Goal: Information Seeking & Learning: Learn about a topic

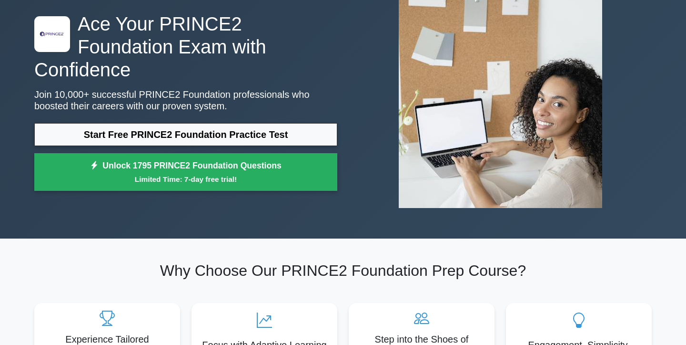
scroll to position [62, 0]
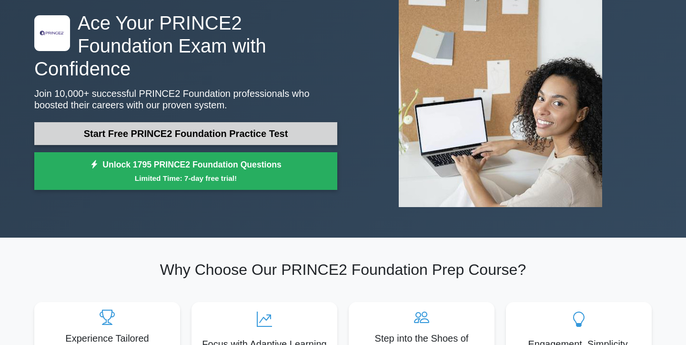
click at [259, 122] on link "Start Free PRINCE2 Foundation Practice Test" at bounding box center [185, 133] width 303 height 23
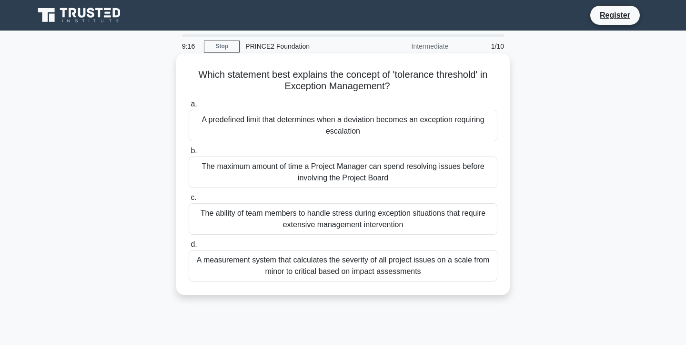
click at [437, 124] on div "A predefined limit that determines when a deviation becomes an exception requir…" at bounding box center [343, 125] width 309 height 31
click at [189, 107] on input "a. A predefined limit that determines when a deviation becomes an exception req…" at bounding box center [189, 104] width 0 height 6
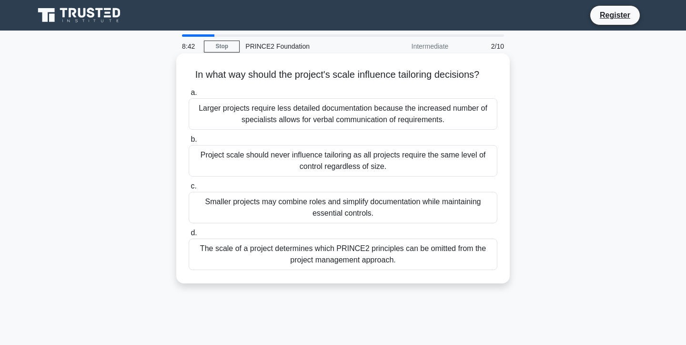
click at [438, 202] on div "Smaller projects may combine roles and simplify documentation while maintaining…" at bounding box center [343, 207] width 309 height 31
click at [189, 189] on input "c. Smaller projects may combine roles and simplify documentation while maintain…" at bounding box center [189, 186] width 0 height 6
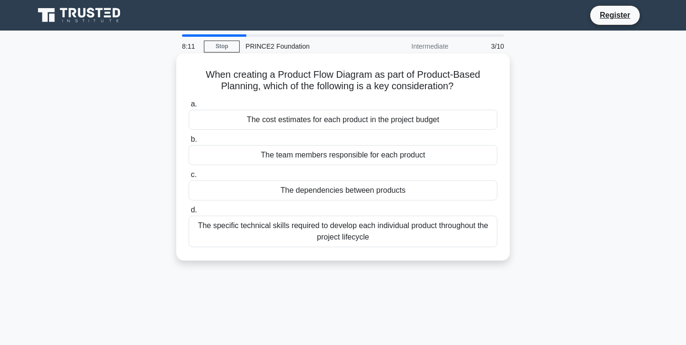
click at [461, 117] on div "The cost estimates for each product in the project budget" at bounding box center [343, 120] width 309 height 20
click at [189, 107] on input "a. The cost estimates for each product in the project budget" at bounding box center [189, 104] width 0 height 6
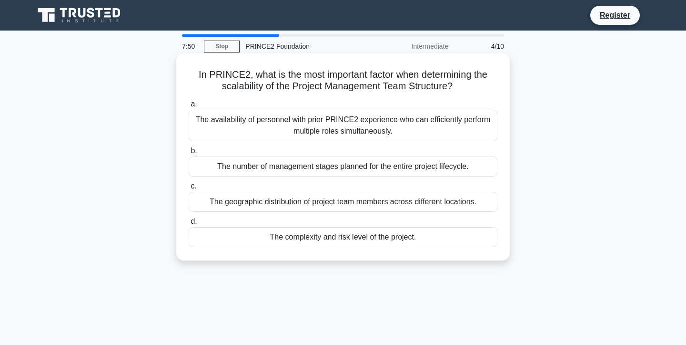
click at [395, 237] on div "The complexity and risk level of the project." at bounding box center [343, 237] width 309 height 20
click at [189, 225] on input "d. The complexity and risk level of the project." at bounding box center [189, 221] width 0 height 6
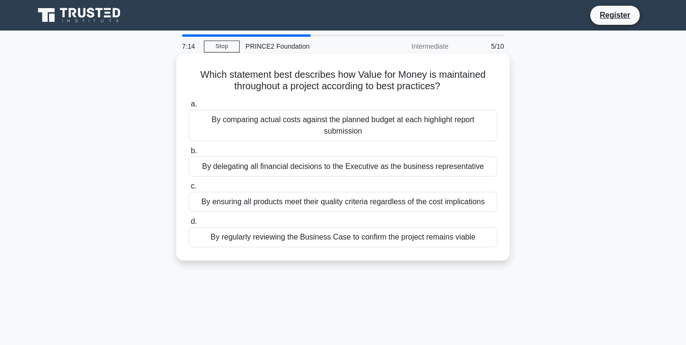
click at [465, 133] on div "By comparing actual costs against the planned budget at each highlight report s…" at bounding box center [343, 125] width 309 height 31
click at [189, 107] on input "a. By comparing actual costs against the planned budget at each highlight repor…" at bounding box center [189, 104] width 0 height 6
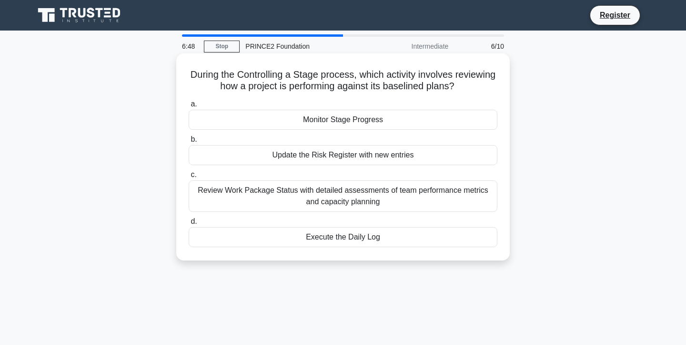
click at [419, 121] on div "Monitor Stage Progress" at bounding box center [343, 120] width 309 height 20
click at [189, 107] on input "a. Monitor Stage Progress" at bounding box center [189, 104] width 0 height 6
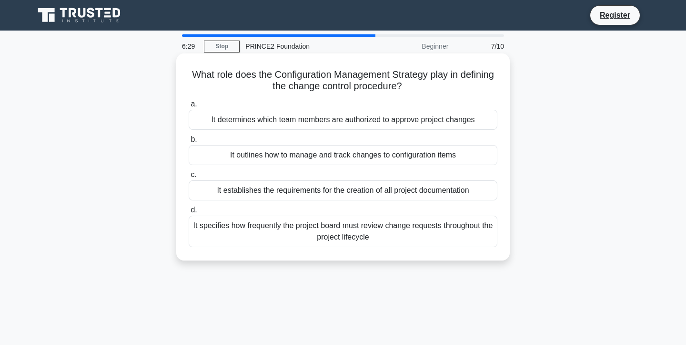
click at [449, 150] on div "It outlines how to manage and track changes to configuration items" at bounding box center [343, 155] width 309 height 20
click at [189, 143] on input "b. It outlines how to manage and track changes to configuration items" at bounding box center [189, 139] width 0 height 6
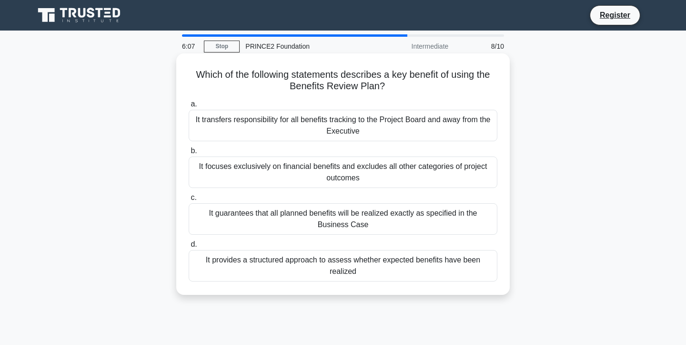
click at [409, 220] on div "It guarantees that all planned benefits will be realized exactly as specified i…" at bounding box center [343, 218] width 309 height 31
click at [189, 201] on input "c. It guarantees that all planned benefits will be realized exactly as specifie…" at bounding box center [189, 197] width 0 height 6
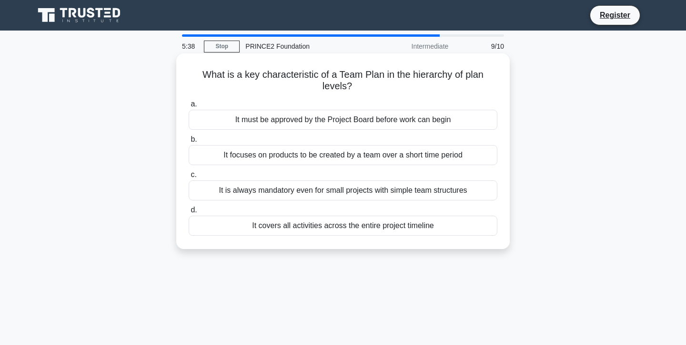
click at [362, 157] on div "It focuses on products to be created by a team over a short time period" at bounding box center [343, 155] width 309 height 20
click at [189, 143] on input "b. It focuses on products to be created by a team over a short time period" at bounding box center [189, 139] width 0 height 6
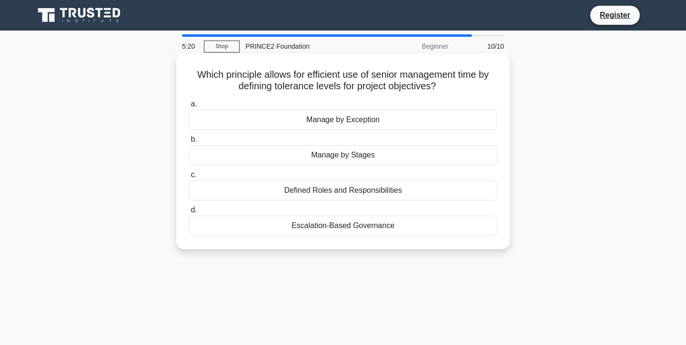
click at [370, 153] on div "Manage by Stages" at bounding box center [343, 155] width 309 height 20
click at [189, 143] on input "b. Manage by Stages" at bounding box center [189, 139] width 0 height 6
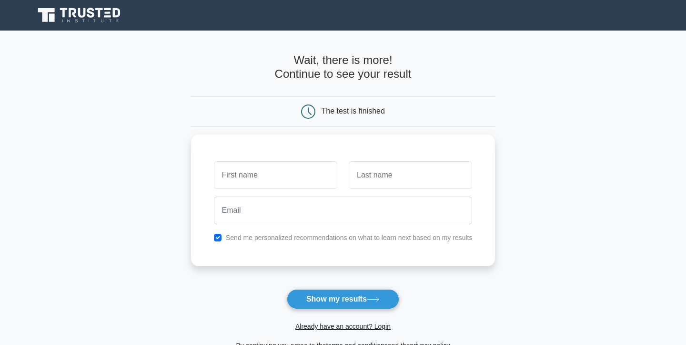
click at [500, 279] on main "Wait, there is more! Continue to see your result The test is finished and the" at bounding box center [343, 202] width 686 height 343
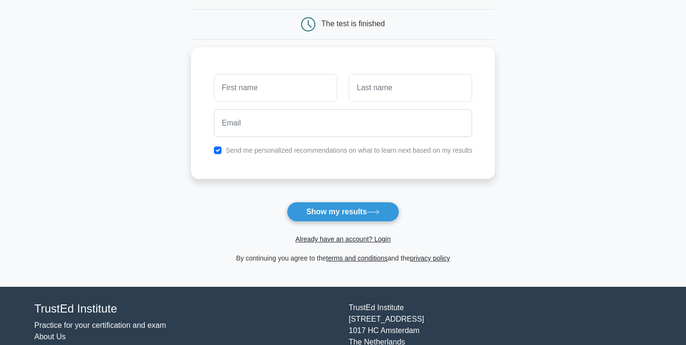
scroll to position [107, 0]
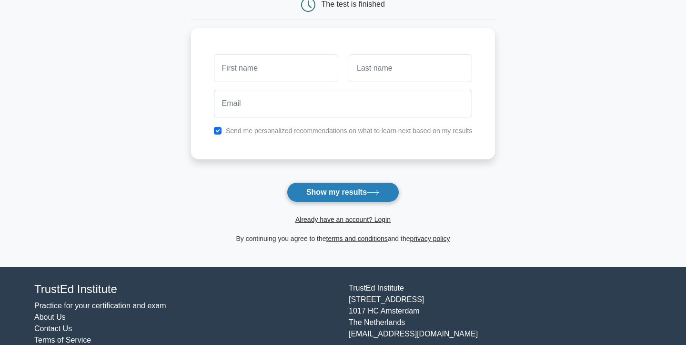
click at [349, 189] on button "Show my results" at bounding box center [343, 192] width 112 height 20
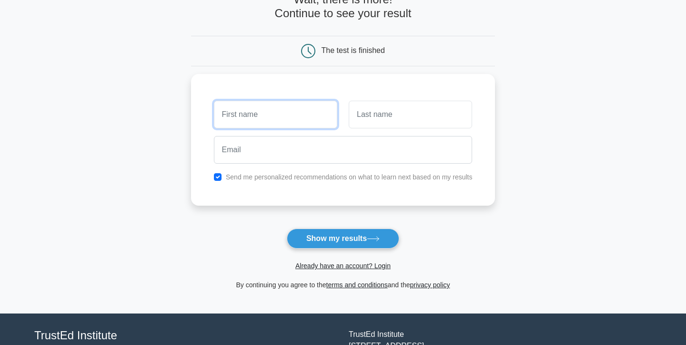
scroll to position [0, 0]
